Goal: Check status: Check status

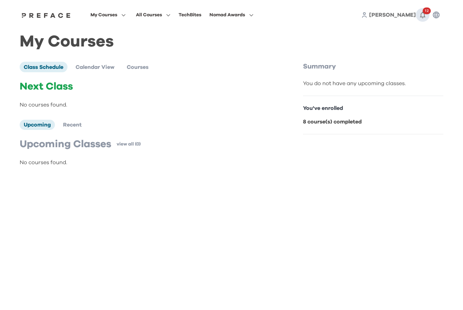
click at [425, 13] on span "12" at bounding box center [427, 10] width 8 height 7
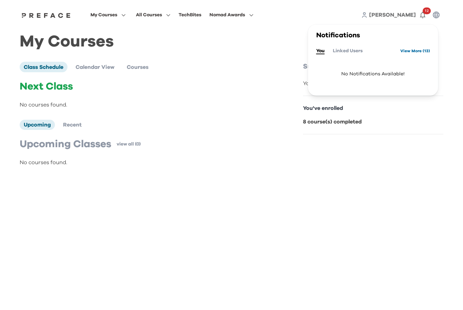
click at [420, 49] on link "View More ( 13 )" at bounding box center [415, 50] width 30 height 11
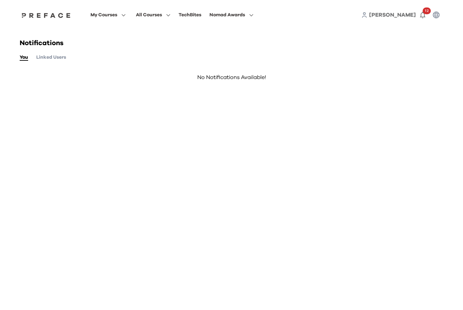
click at [253, 14] on icon "button" at bounding box center [249, 15] width 7 height 5
click at [261, 60] on span at bounding box center [232, 61] width 64 height 19
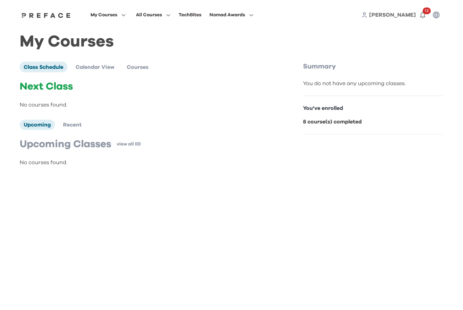
click at [125, 16] on icon "button" at bounding box center [124, 15] width 4 height 2
click at [140, 81] on span at bounding box center [108, 80] width 64 height 19
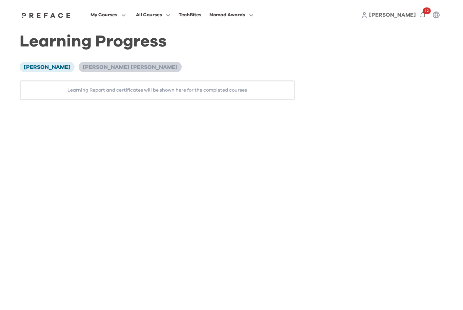
click at [86, 70] on li "Cheuk Long Lee" at bounding box center [130, 67] width 103 height 10
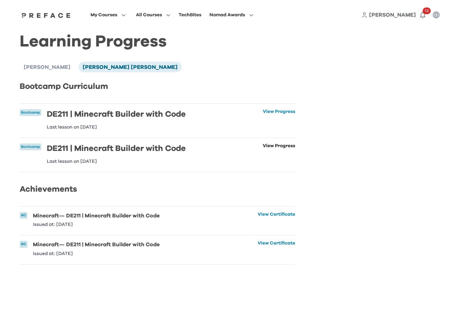
click at [292, 145] on link "View Progress" at bounding box center [279, 153] width 33 height 20
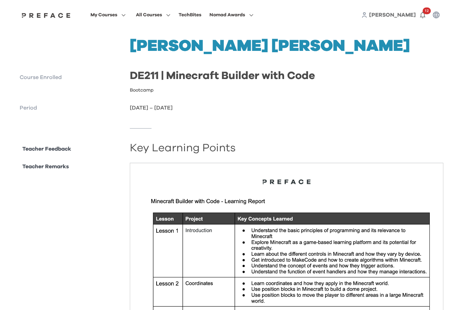
click at [126, 17] on icon "button" at bounding box center [122, 15] width 7 height 5
click at [135, 61] on span at bounding box center [108, 61] width 64 height 19
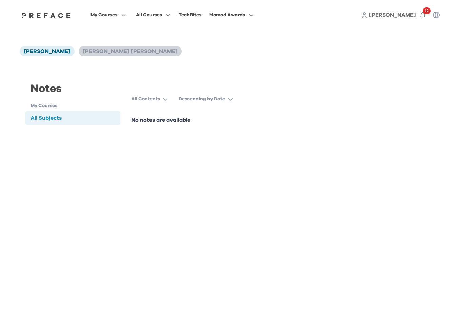
click at [95, 56] on li "[PERSON_NAME] [PERSON_NAME]" at bounding box center [130, 51] width 103 height 10
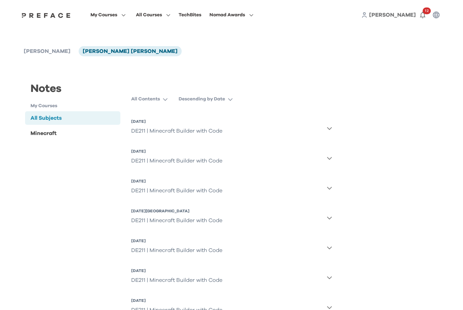
click at [331, 127] on icon "button" at bounding box center [329, 127] width 5 height 5
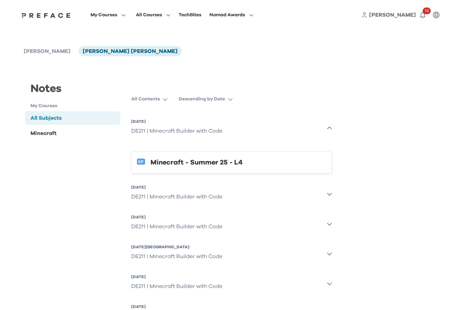
click at [226, 161] on div "Minecraft - Summer 25 - L4" at bounding box center [238, 162] width 176 height 11
